Goal: Navigation & Orientation: Find specific page/section

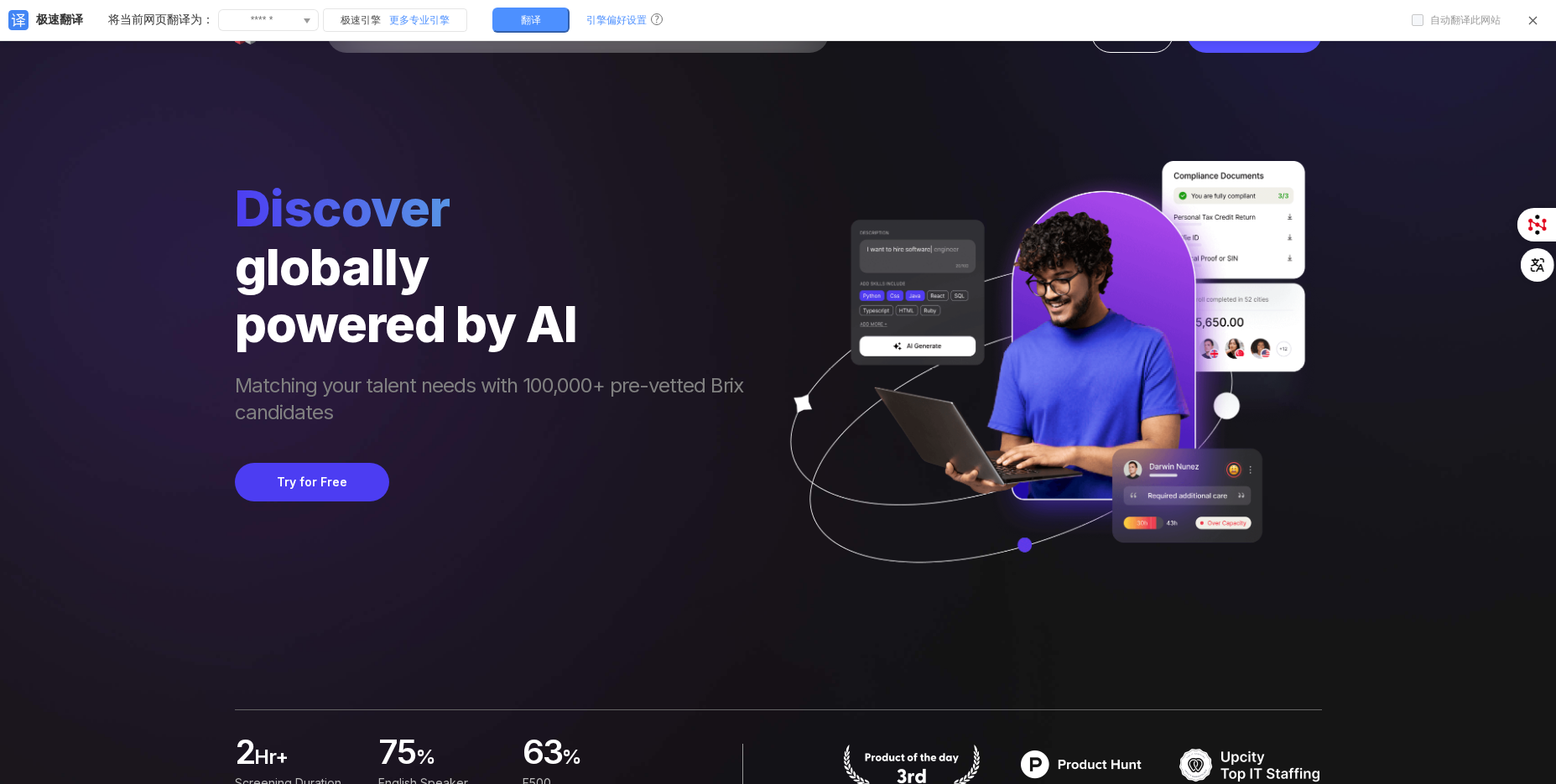
click at [1534, 24] on icon at bounding box center [1533, 21] width 13 height 13
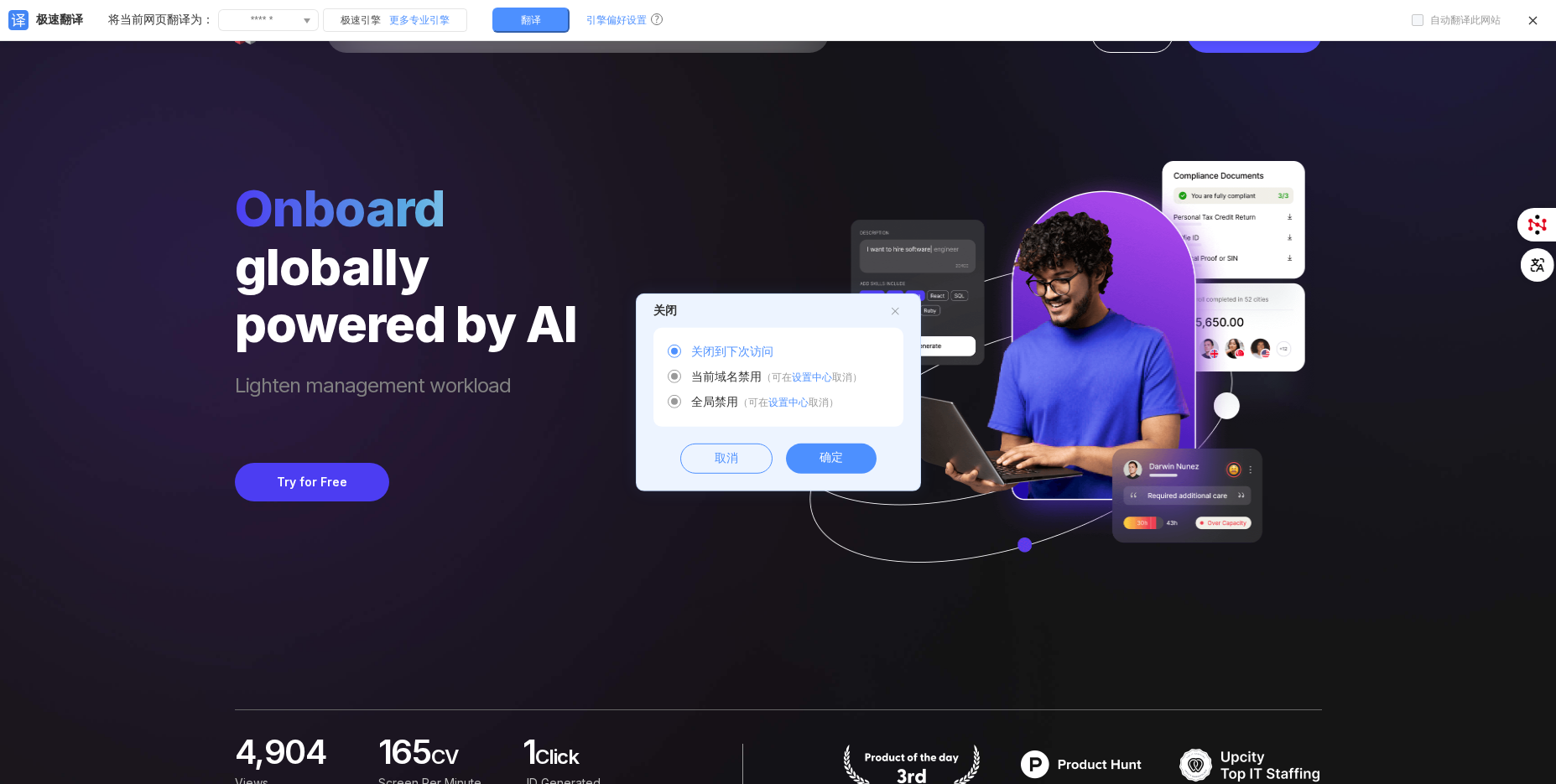
click at [821, 454] on div "确定" at bounding box center [831, 459] width 90 height 30
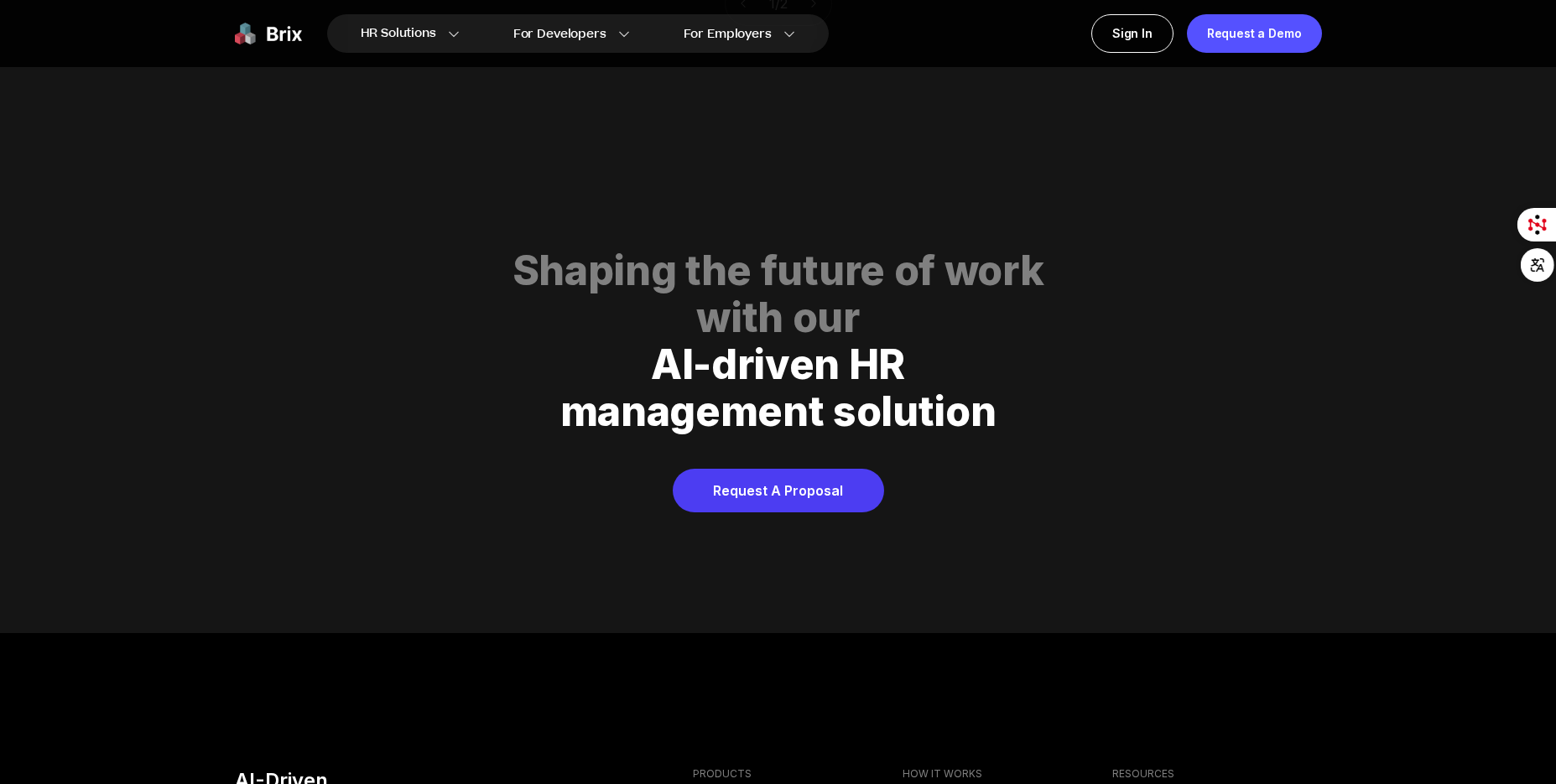
scroll to position [8064, 0]
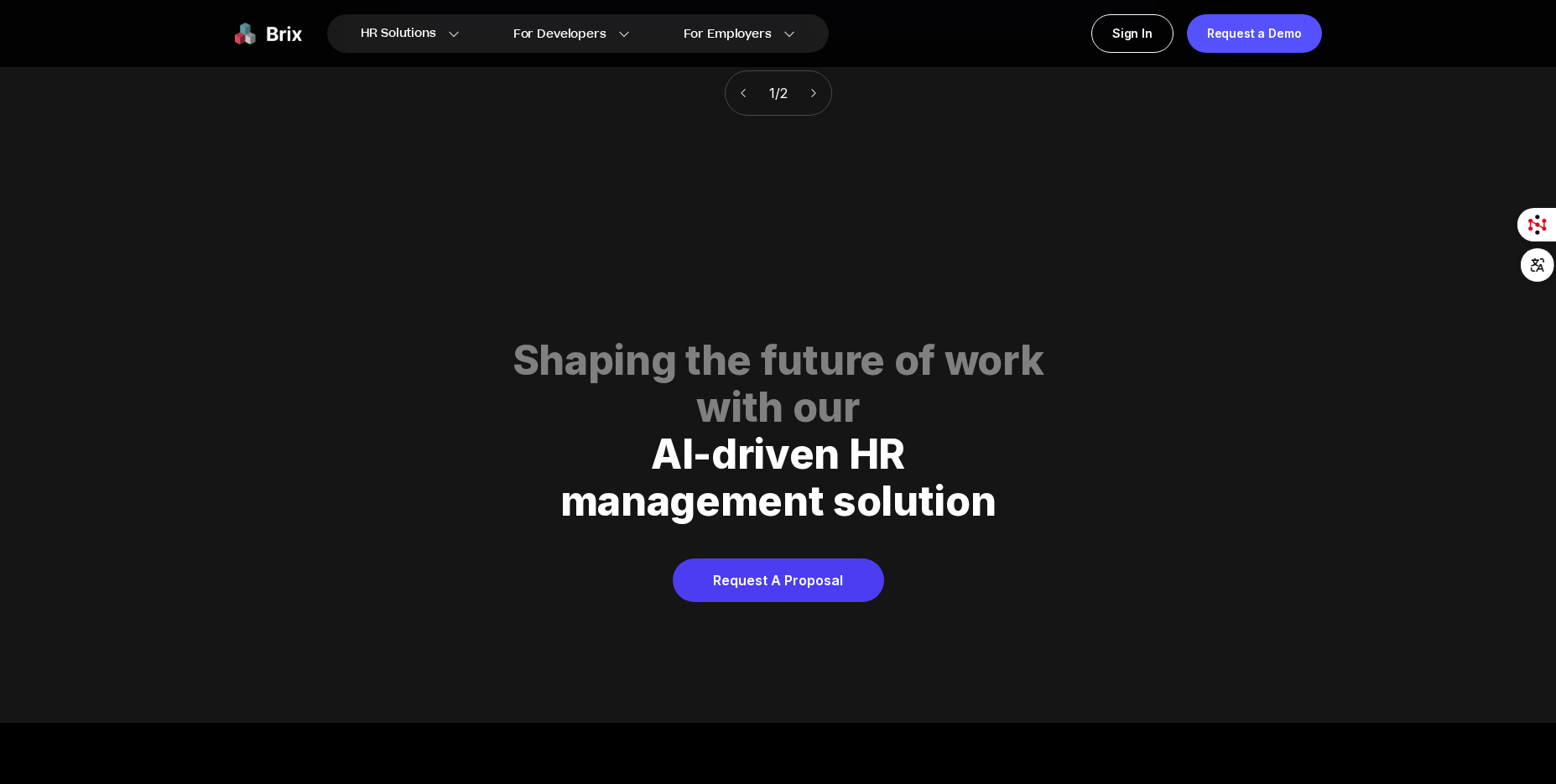
drag, startPoint x: 1555, startPoint y: 682, endPoint x: 1558, endPoint y: 698, distance: 16.3
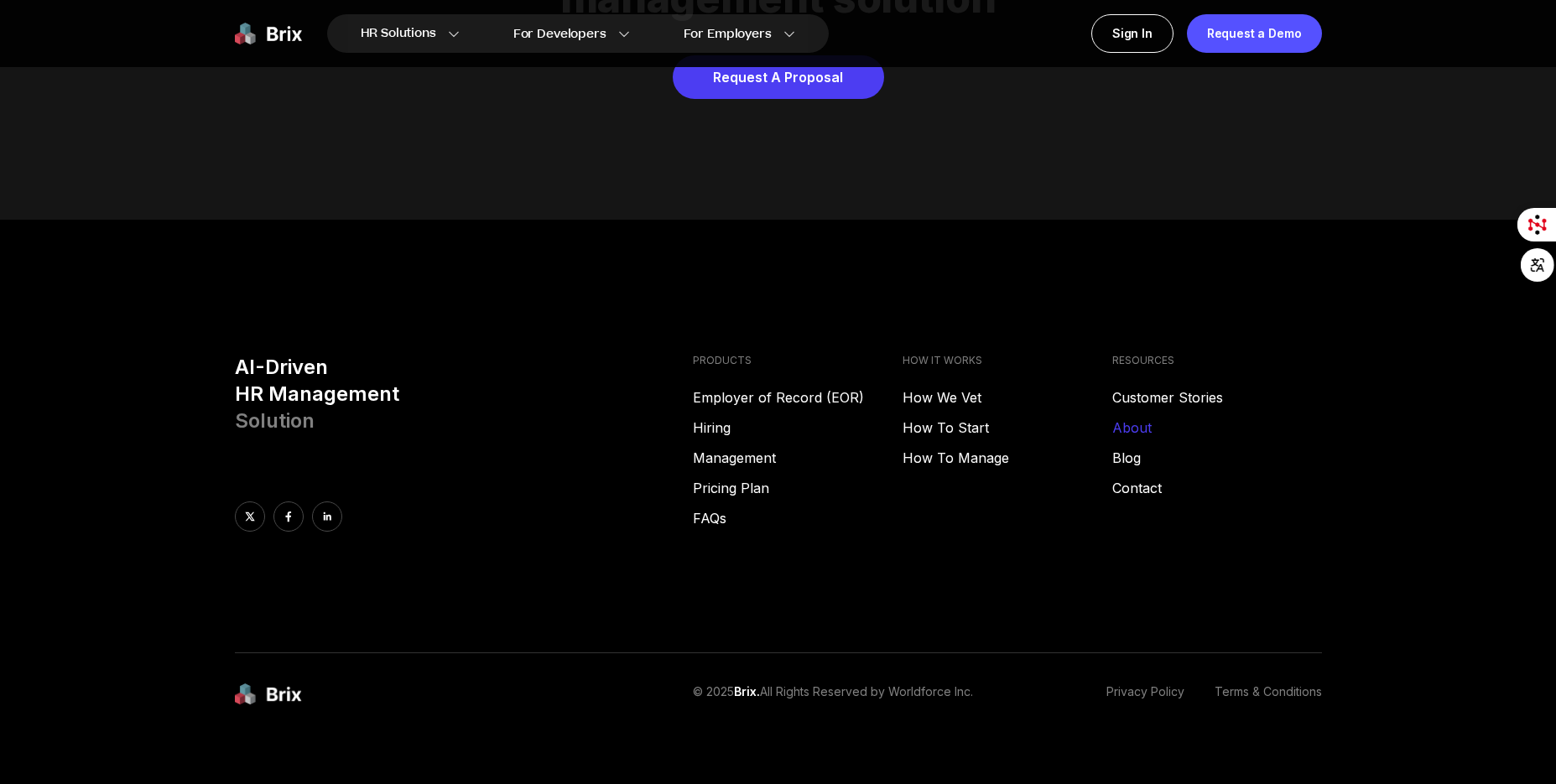
click at [1150, 417] on link "About" at bounding box center [1217, 427] width 210 height 20
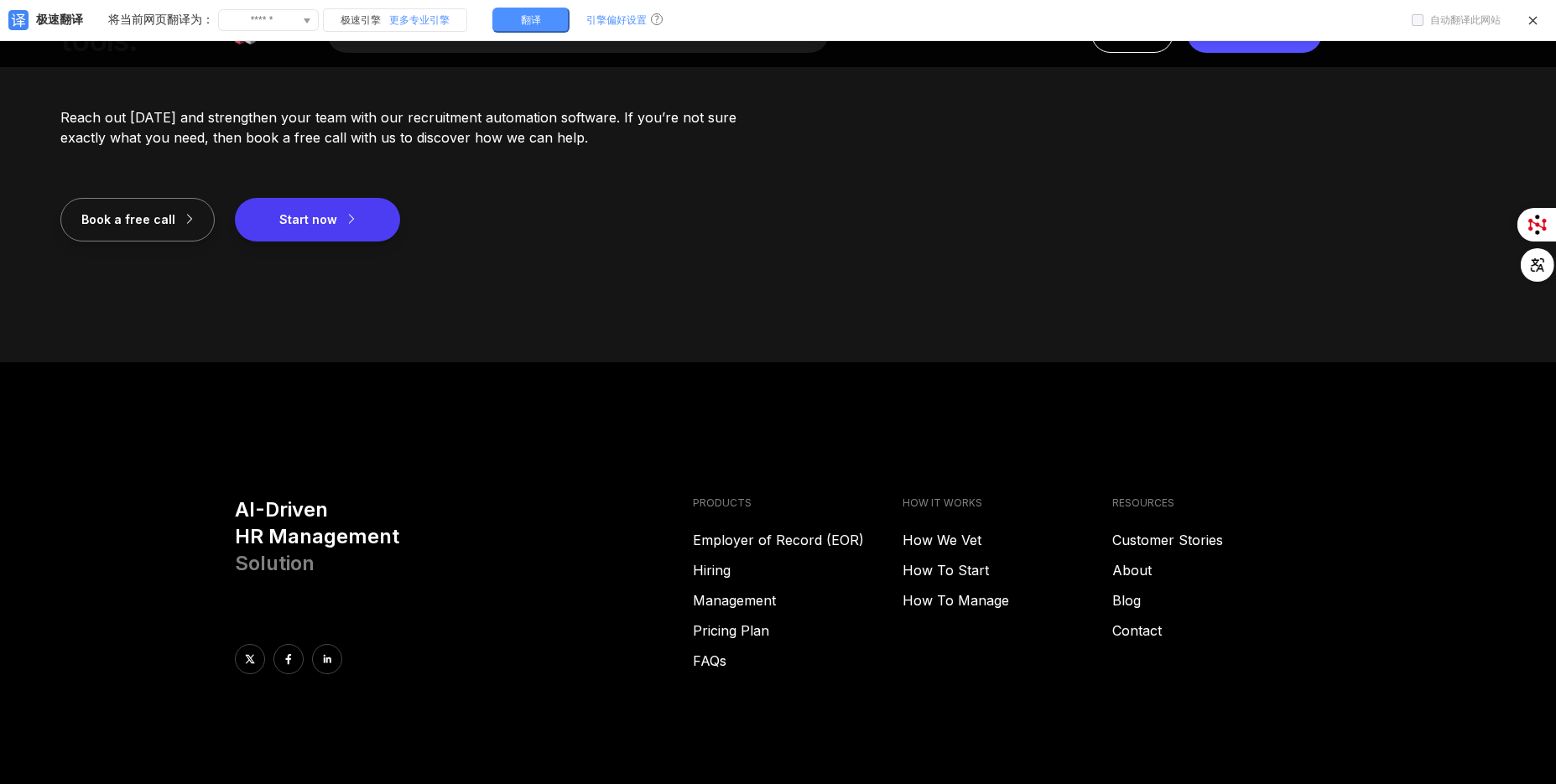
scroll to position [2327, 0]
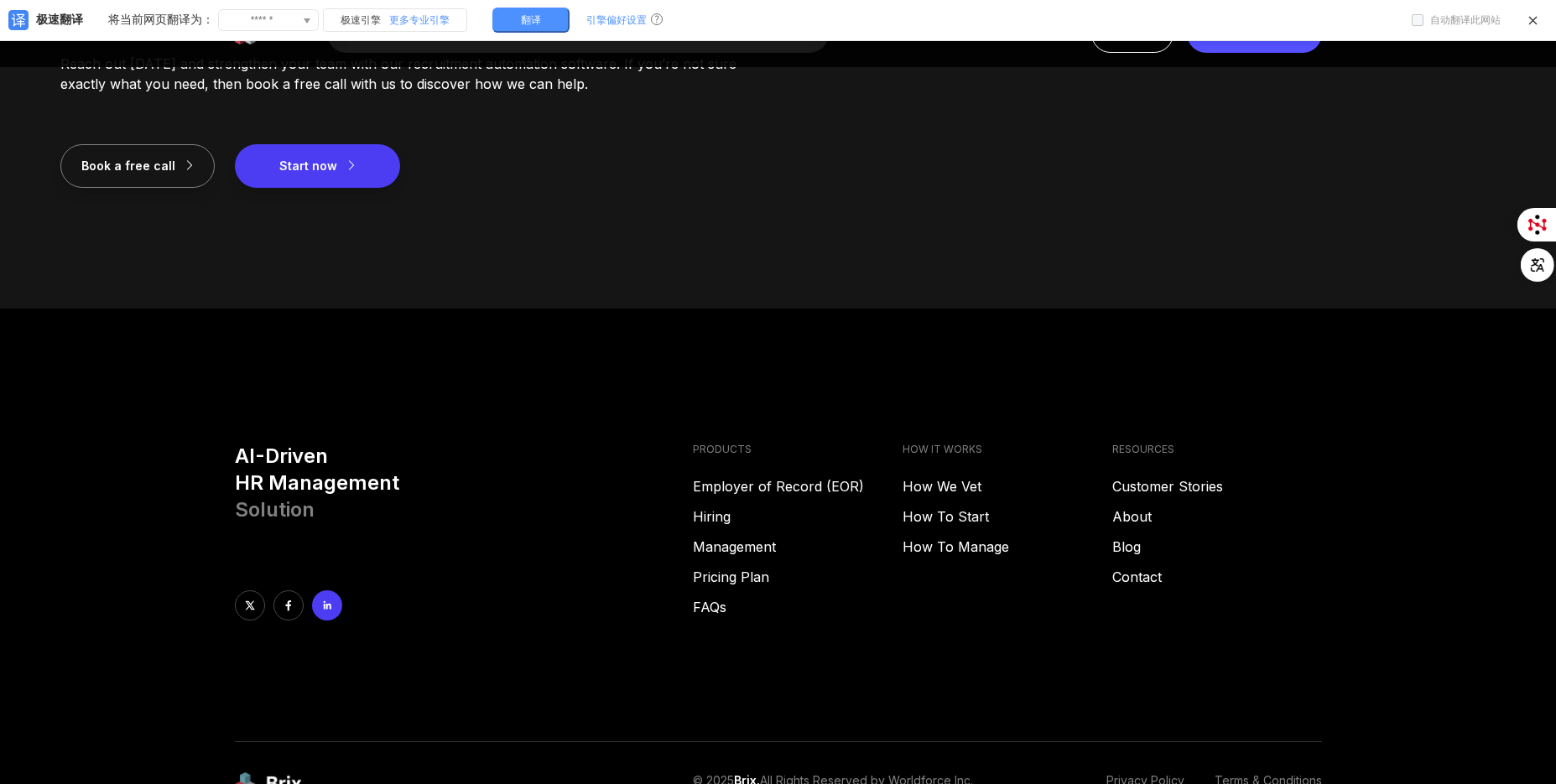
click at [327, 602] on icon at bounding box center [327, 605] width 12 height 12
click at [283, 606] on icon at bounding box center [289, 605] width 12 height 12
click at [1132, 585] on link "Contact" at bounding box center [1217, 576] width 210 height 20
click at [1134, 573] on link "Contact" at bounding box center [1217, 576] width 210 height 20
click at [1120, 546] on link "Blog" at bounding box center [1217, 546] width 210 height 20
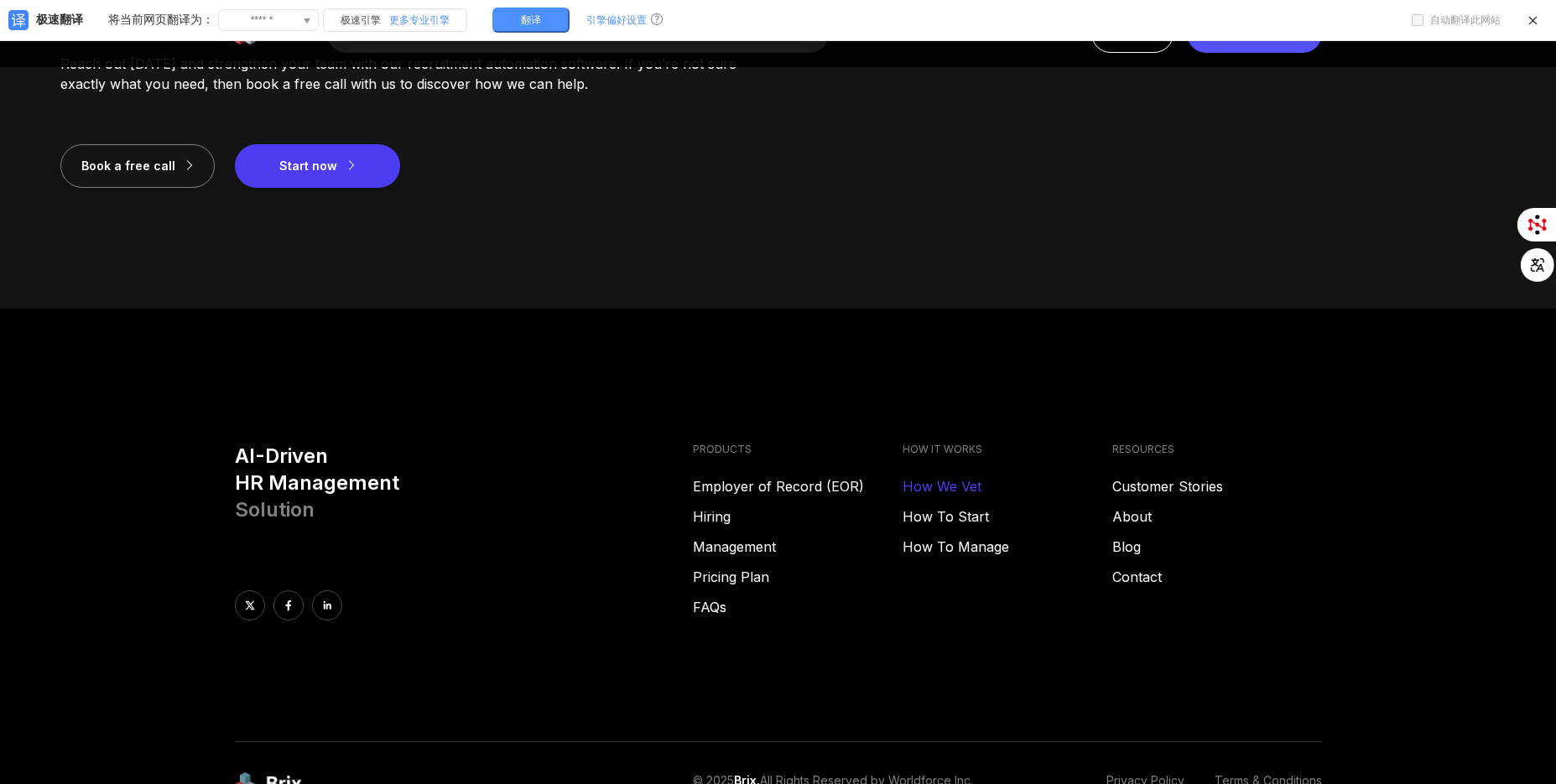
click at [955, 487] on link "How We Vet" at bounding box center [1008, 486] width 210 height 20
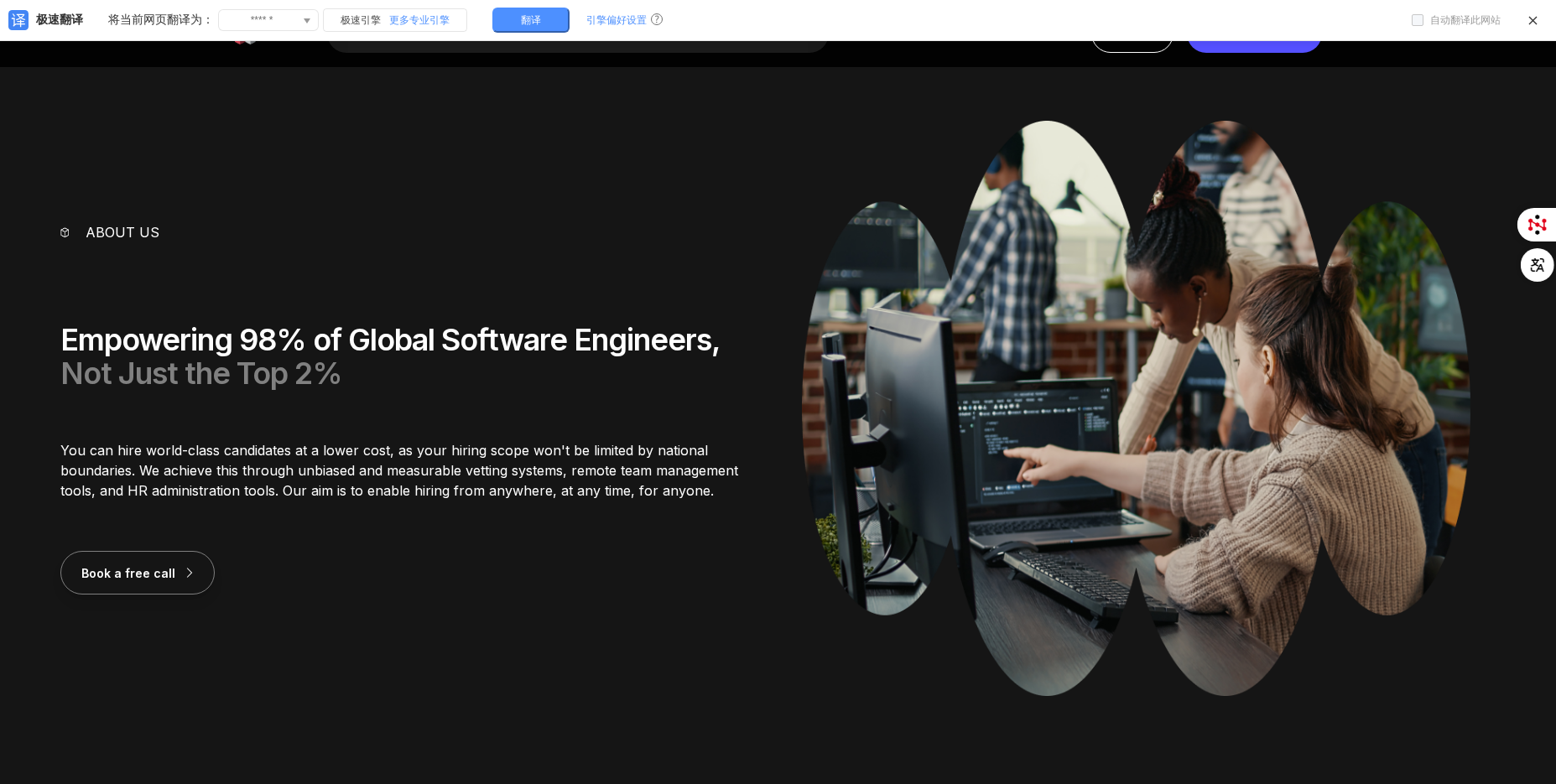
scroll to position [0, 0]
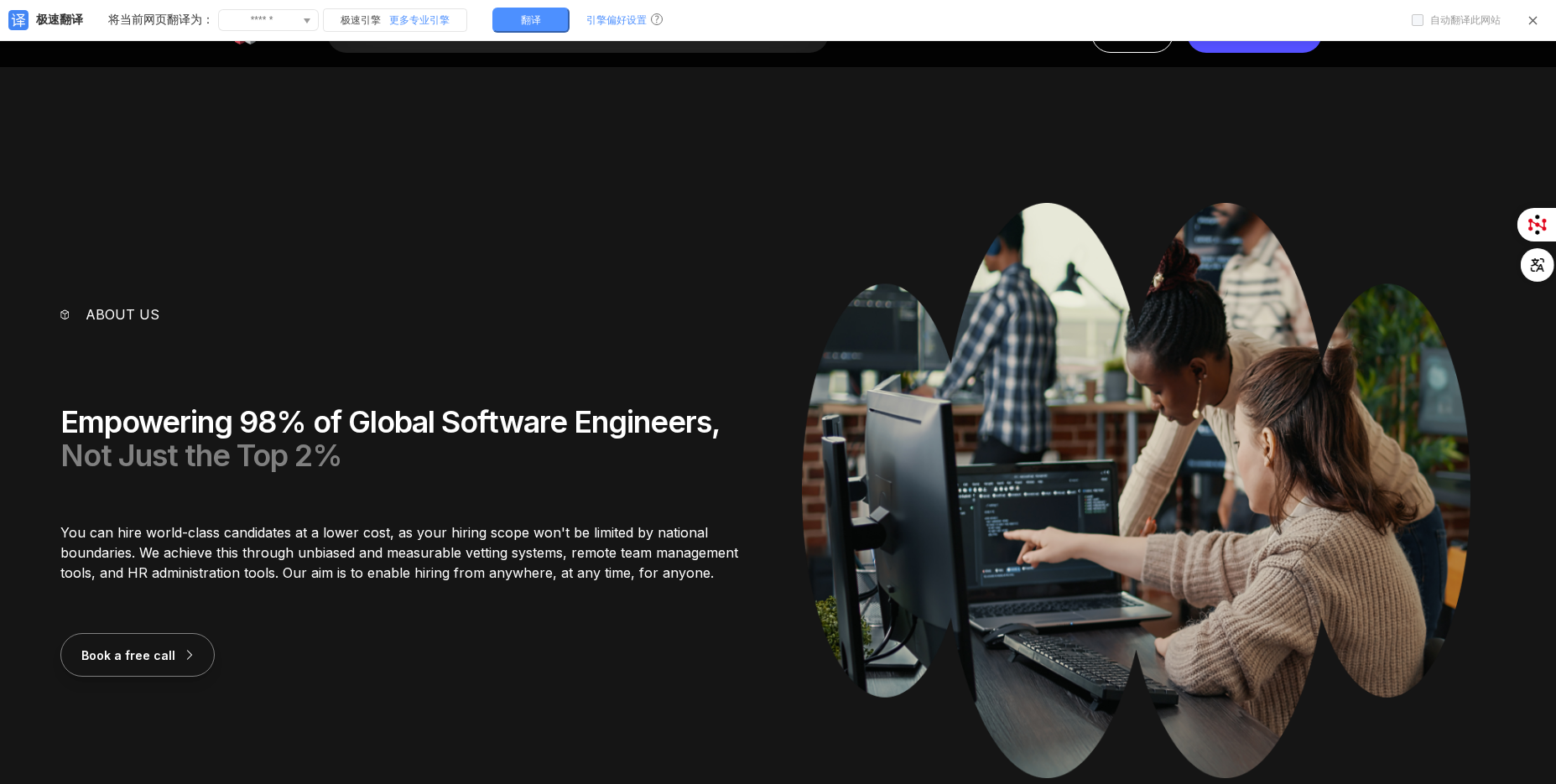
click at [1532, 22] on icon at bounding box center [1533, 21] width 13 height 13
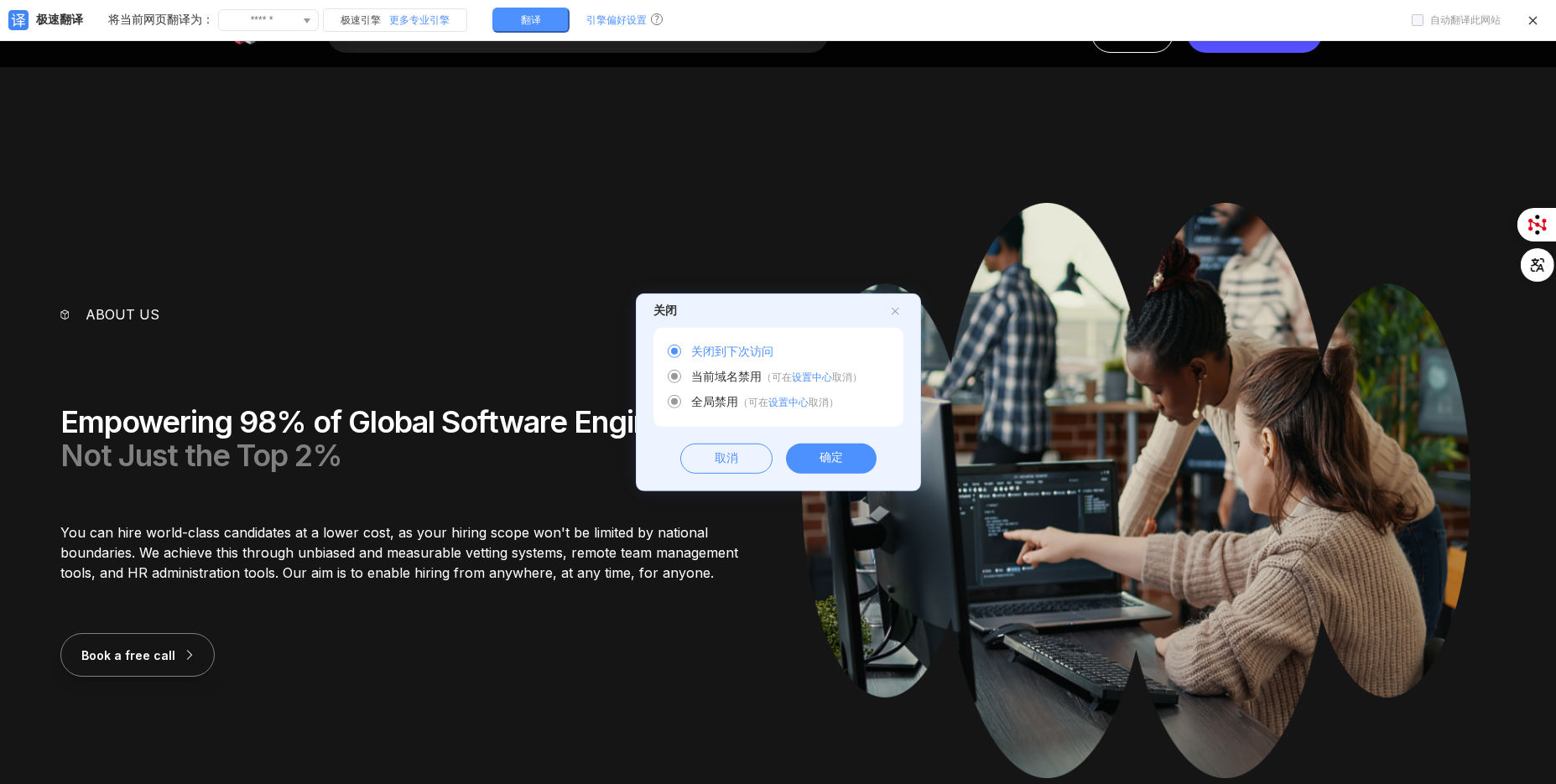
click at [825, 469] on div "确定" at bounding box center [831, 459] width 90 height 30
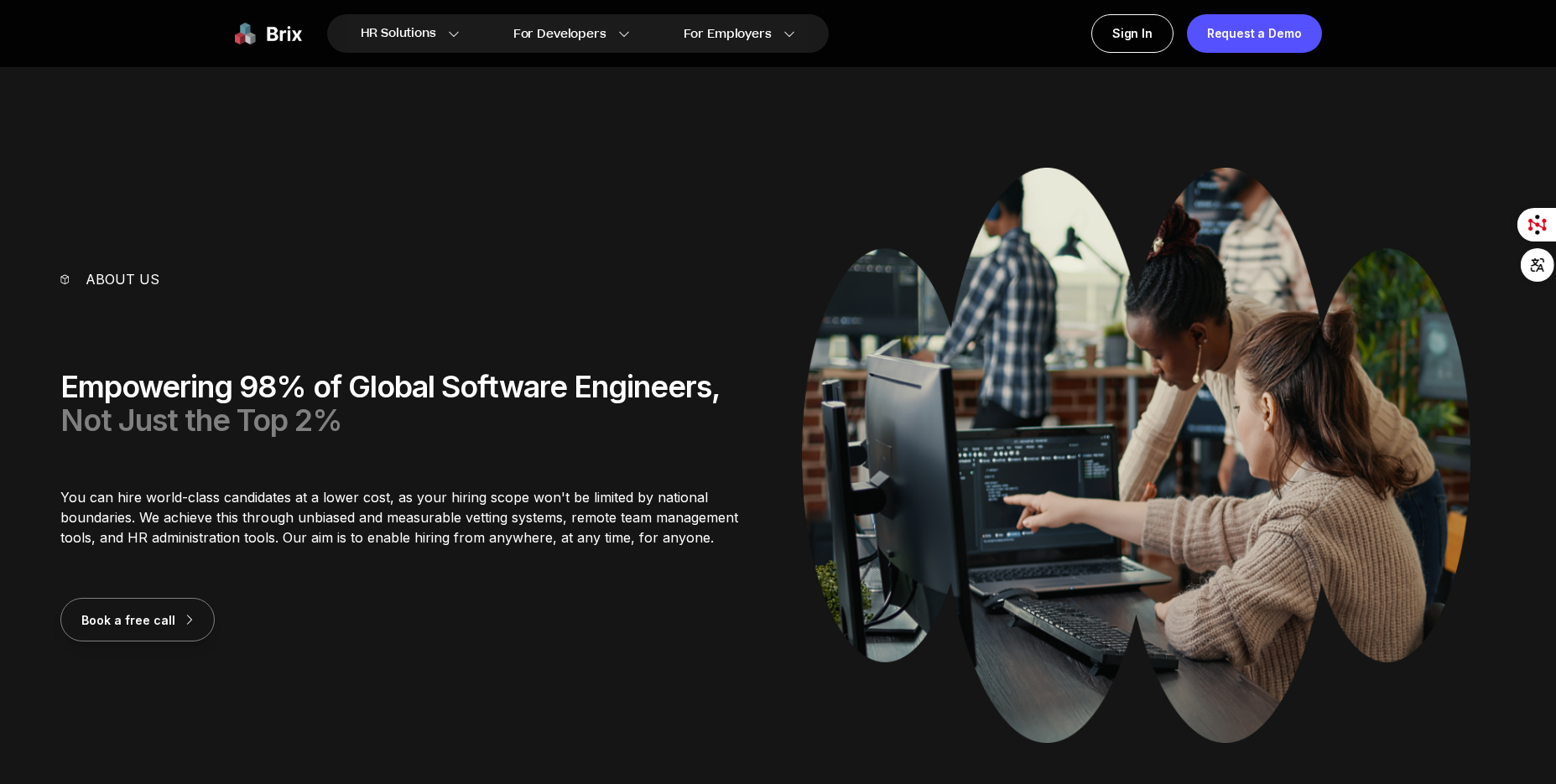
click at [278, 20] on img at bounding box center [268, 33] width 67 height 39
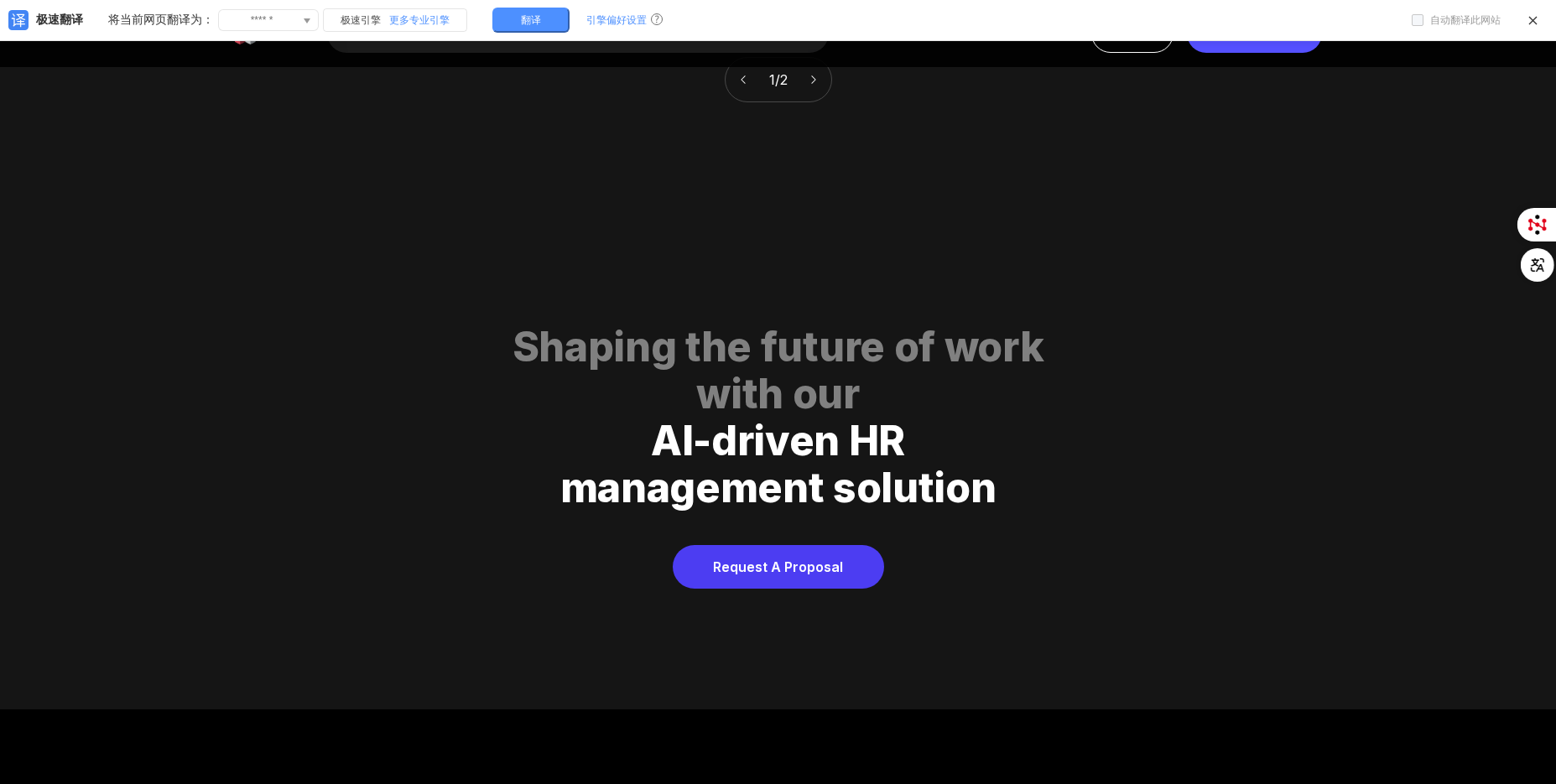
scroll to position [8603, 0]
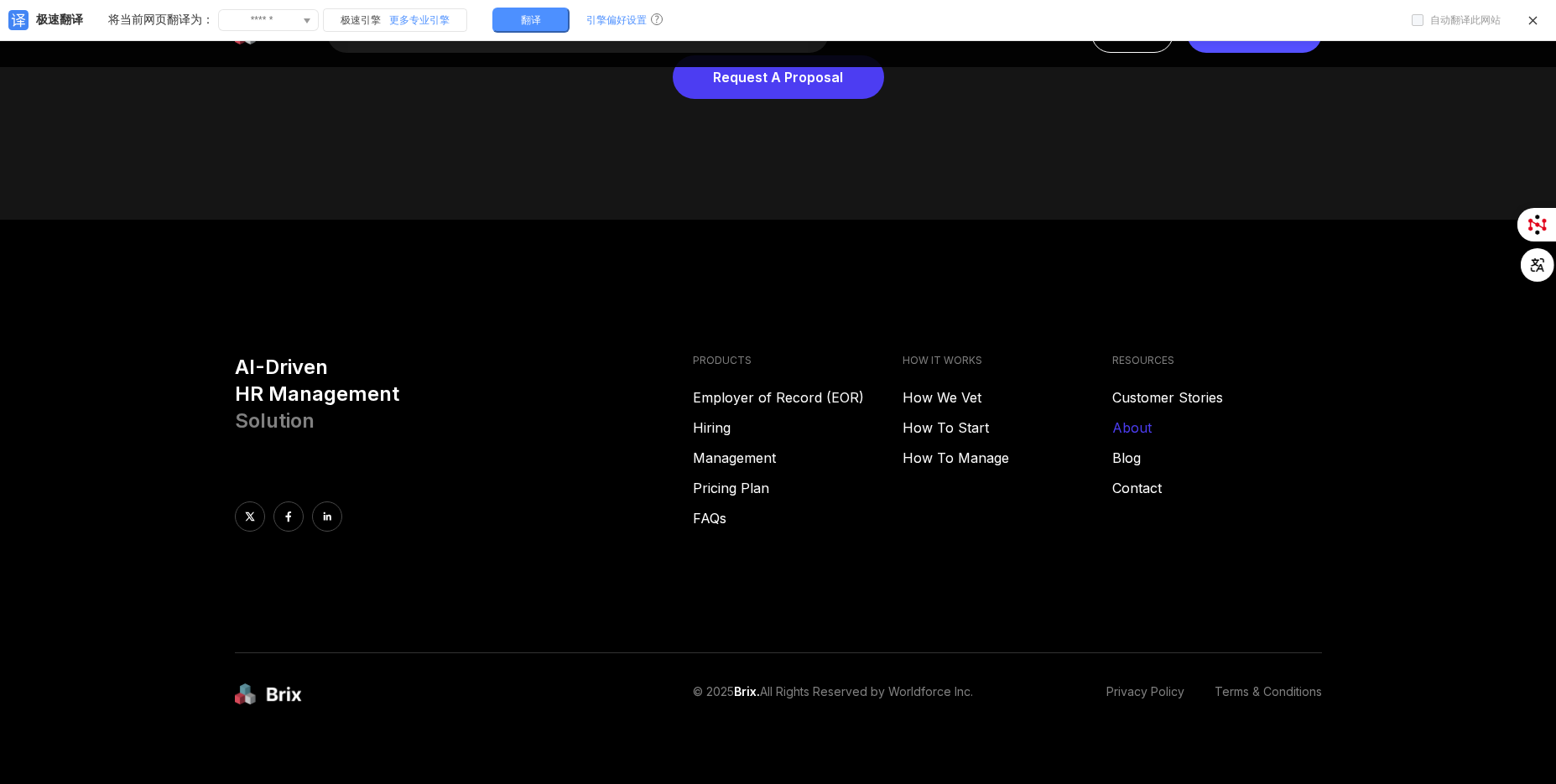
click at [1136, 417] on link "About" at bounding box center [1217, 427] width 210 height 20
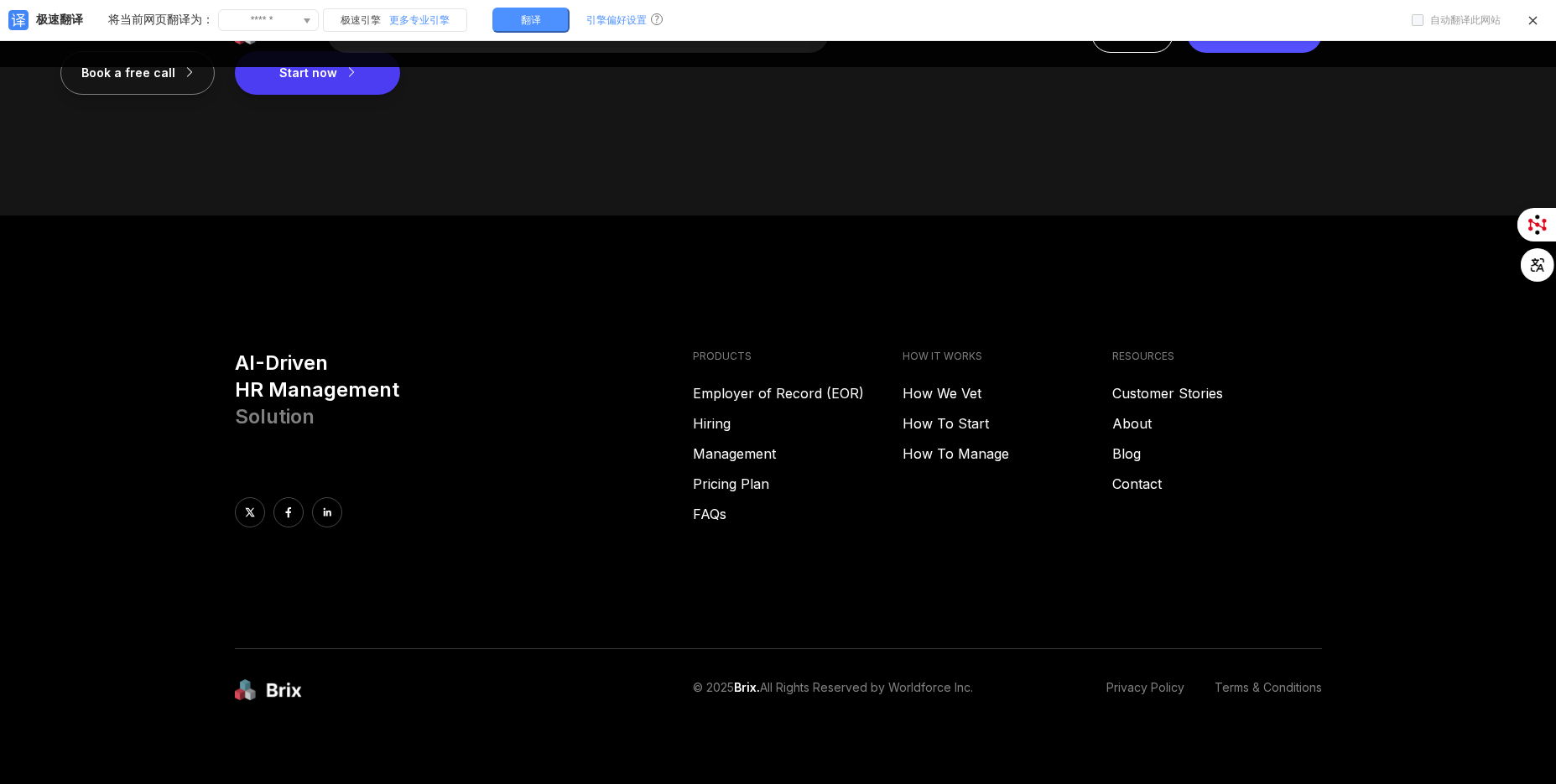
scroll to position [2438, 0]
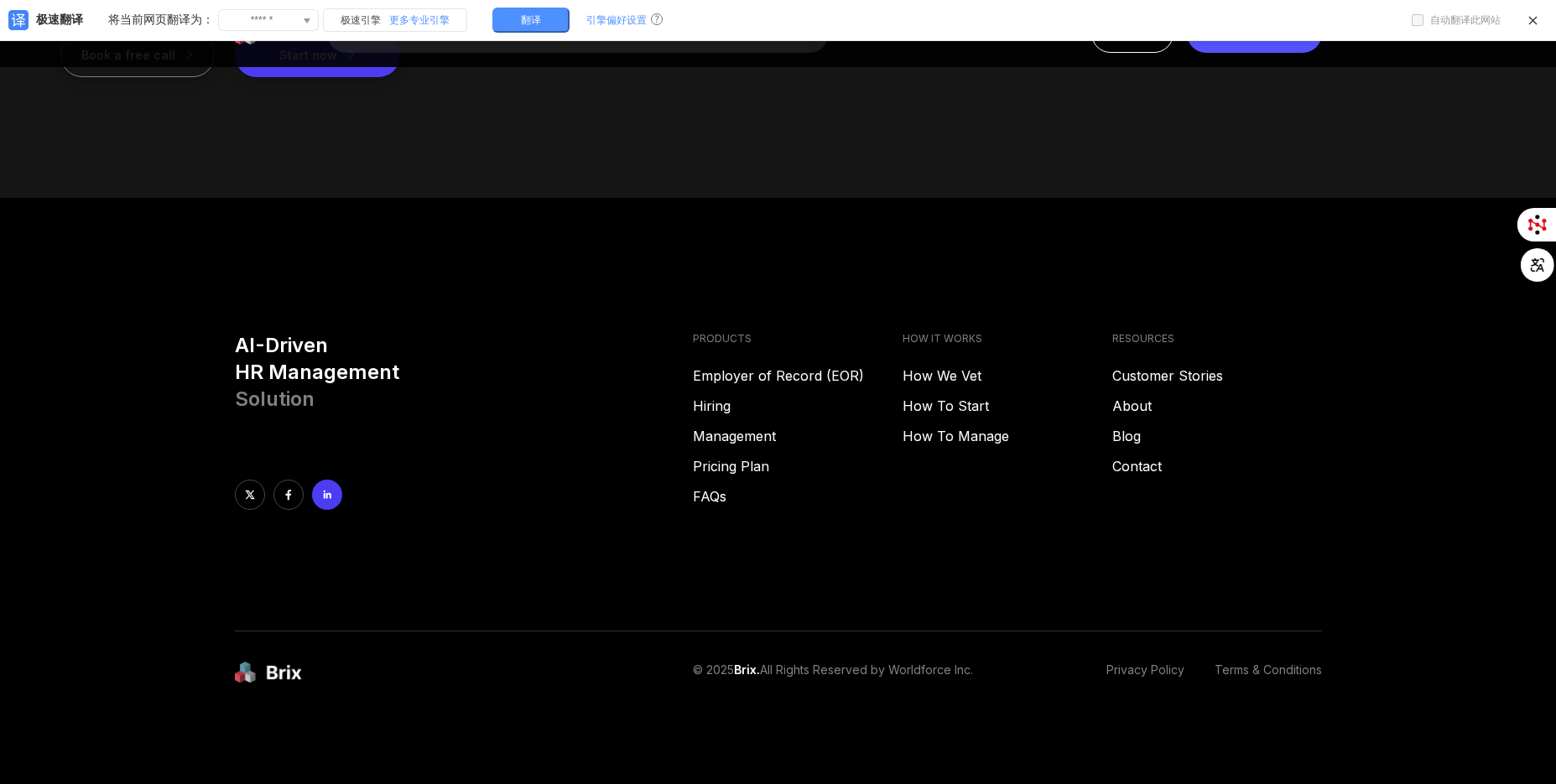
click at [324, 493] on icon at bounding box center [326, 495] width 8 height 9
